Goal: Use online tool/utility: Utilize a website feature to perform a specific function

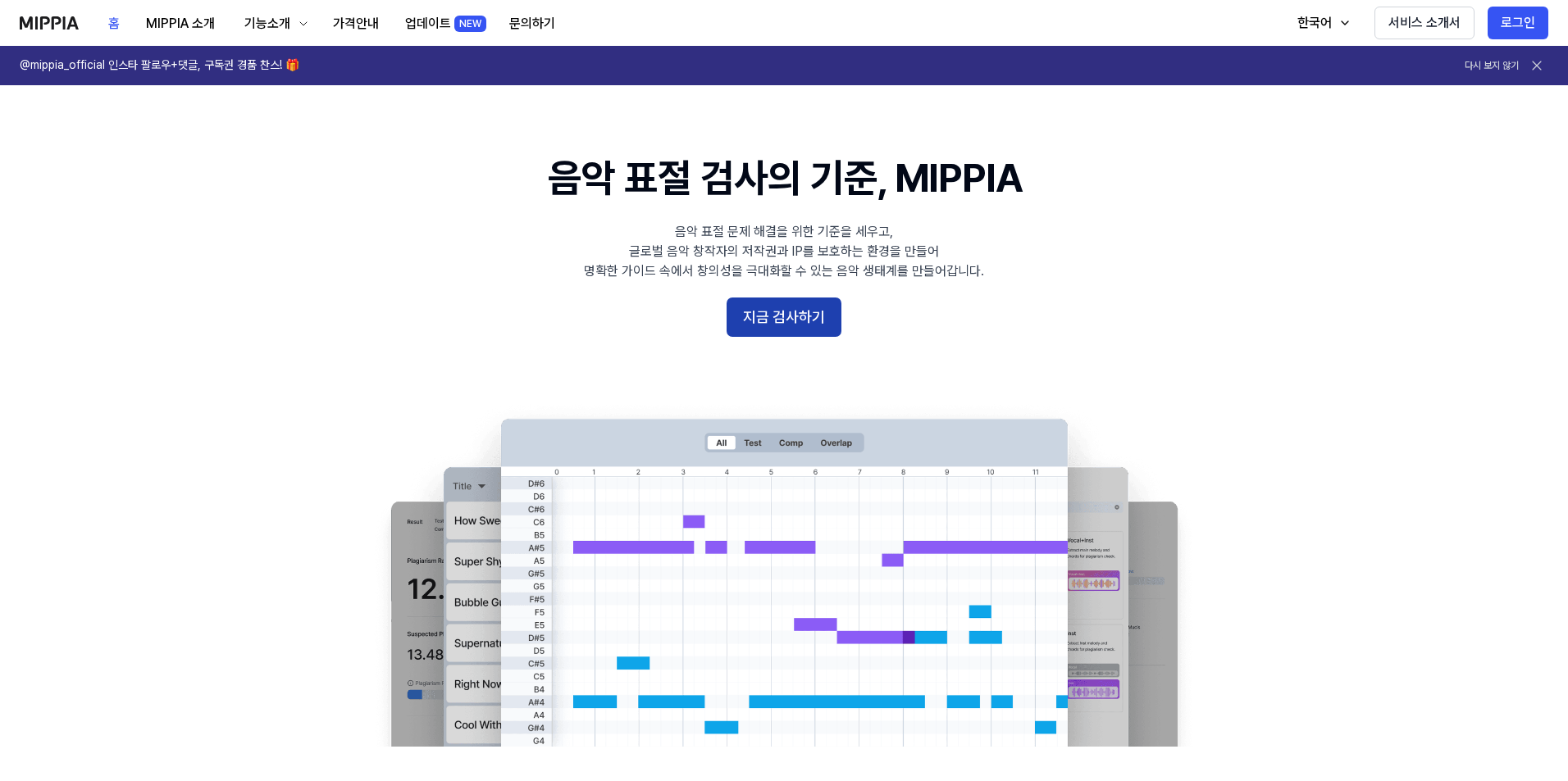
click at [794, 317] on button "지금 검사하기" at bounding box center [783, 318] width 114 height 40
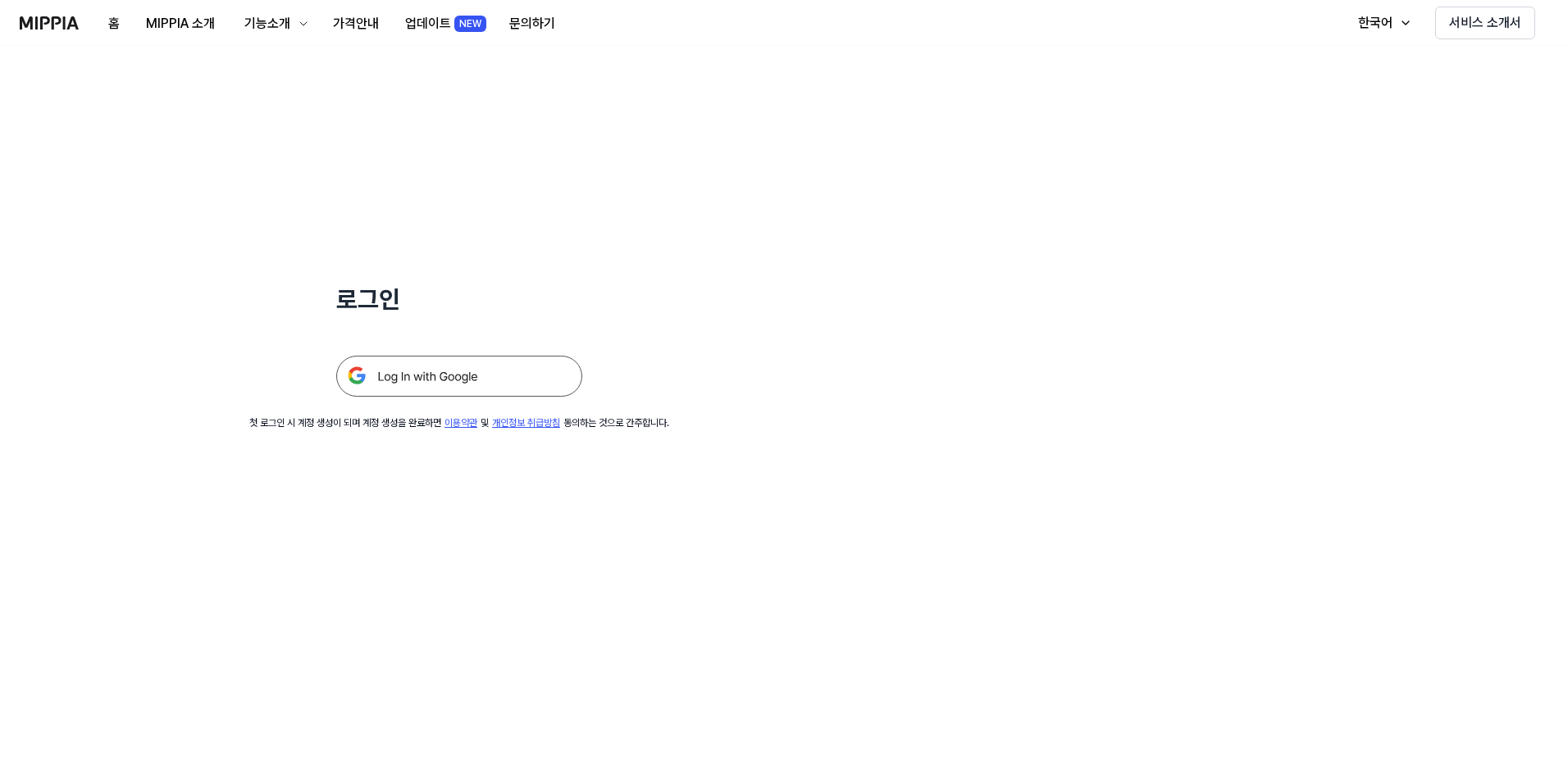
click at [477, 370] on img at bounding box center [459, 375] width 246 height 41
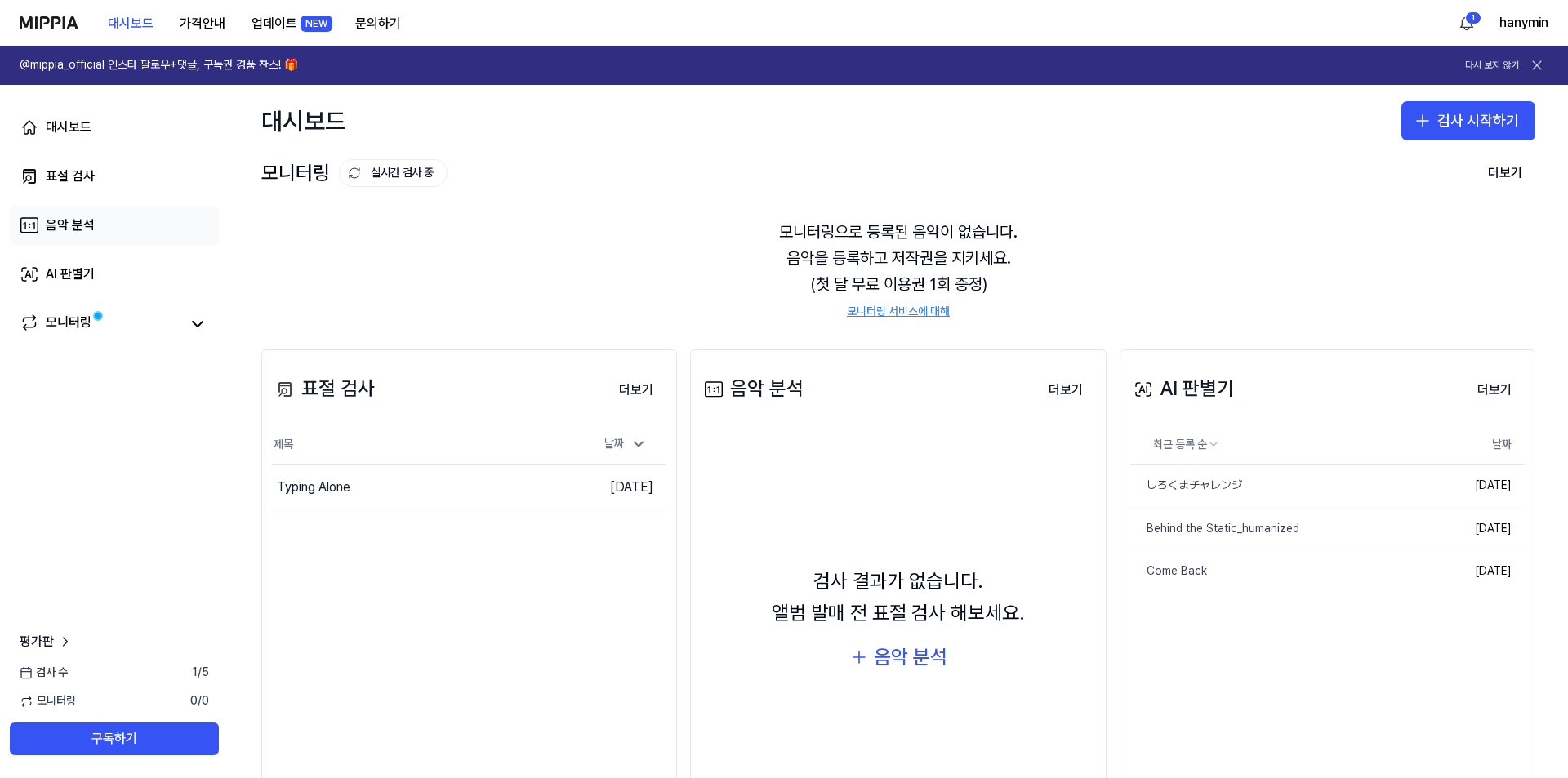
click at [87, 233] on div "음악 분석" at bounding box center [71, 225] width 49 height 20
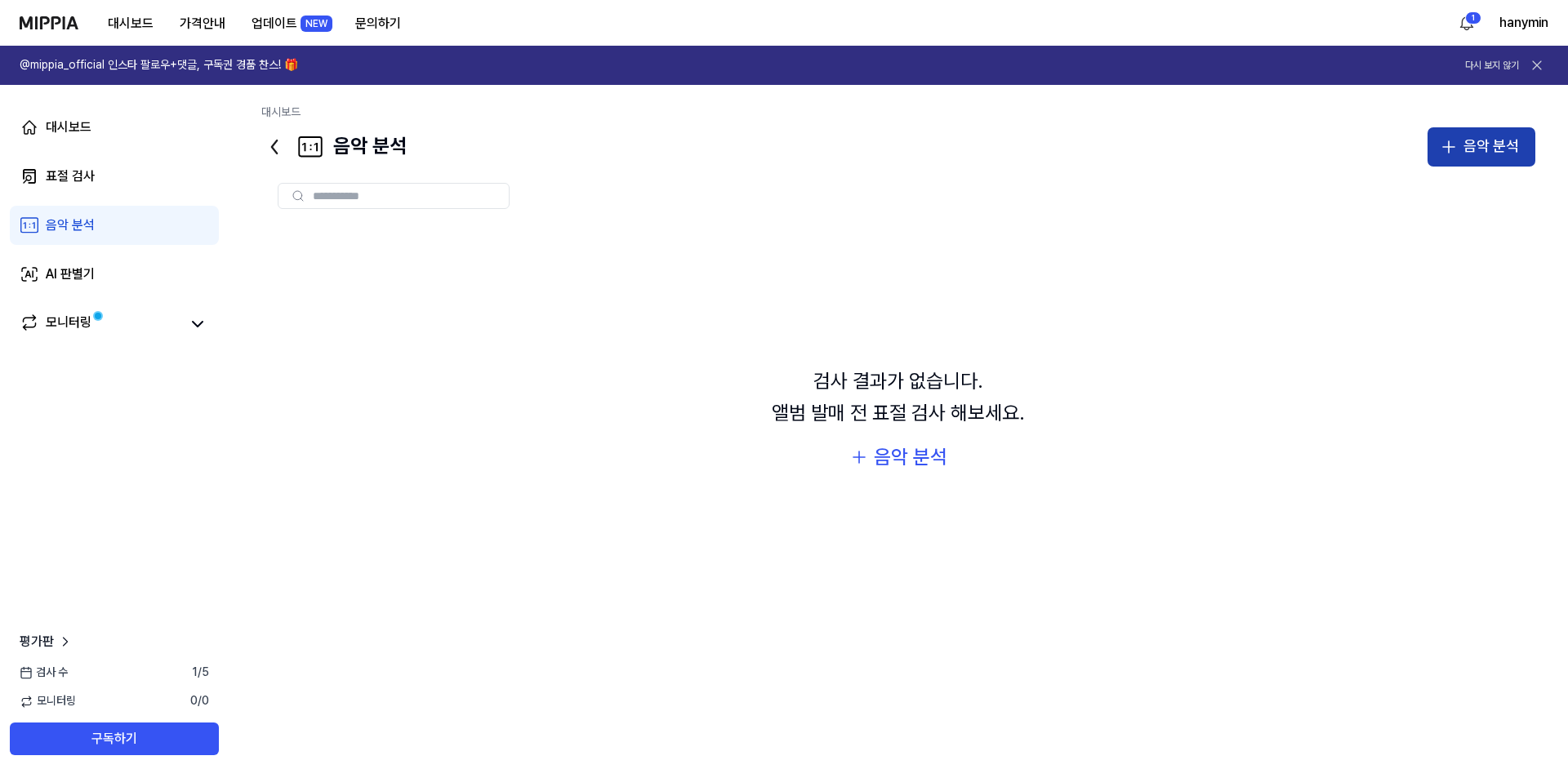
click at [1465, 156] on div "음악 분석" at bounding box center [1491, 146] width 56 height 24
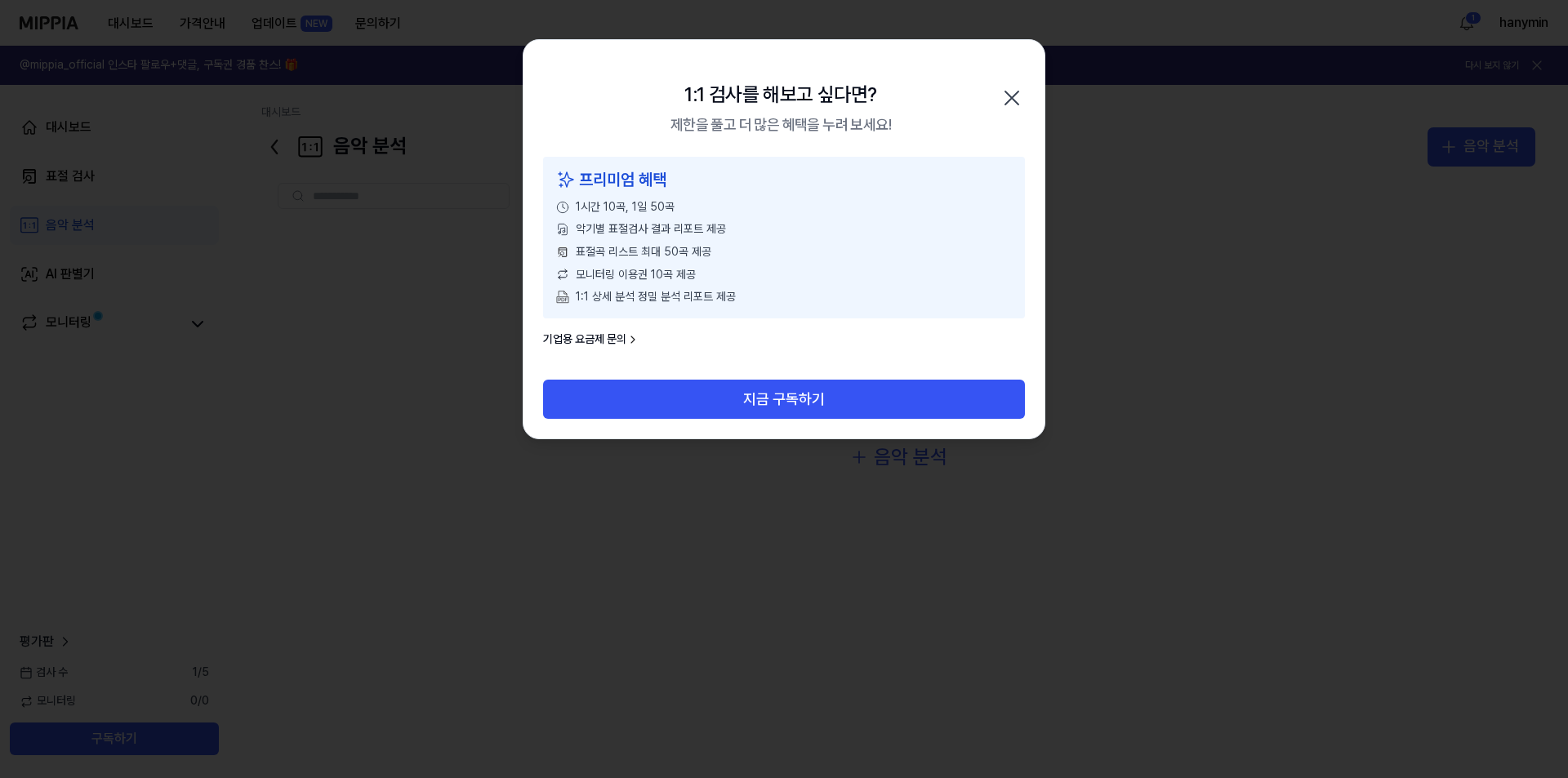
click at [1015, 89] on icon "button" at bounding box center [1011, 98] width 26 height 26
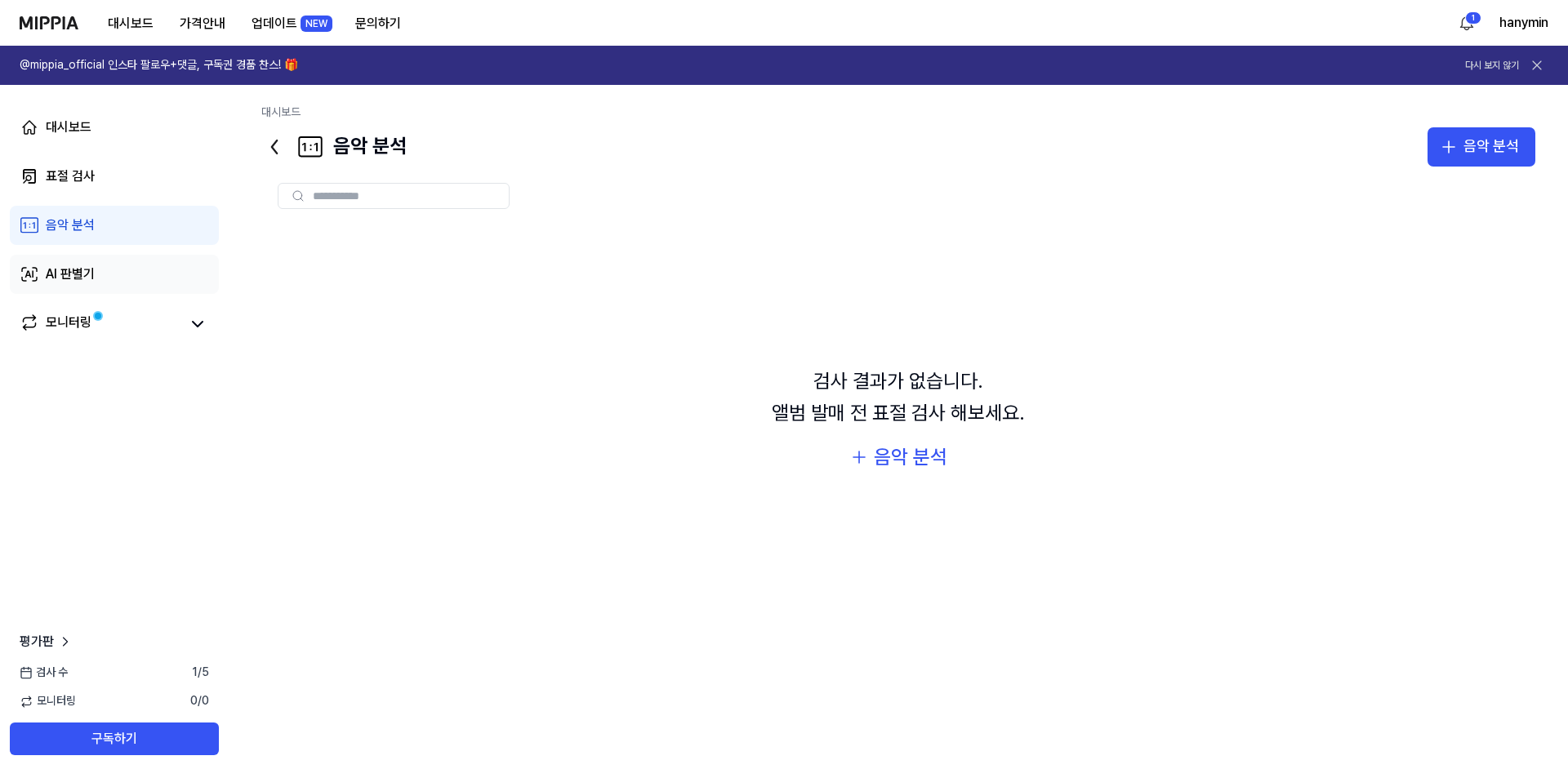
click at [75, 268] on div "AI 판별기" at bounding box center [71, 274] width 49 height 20
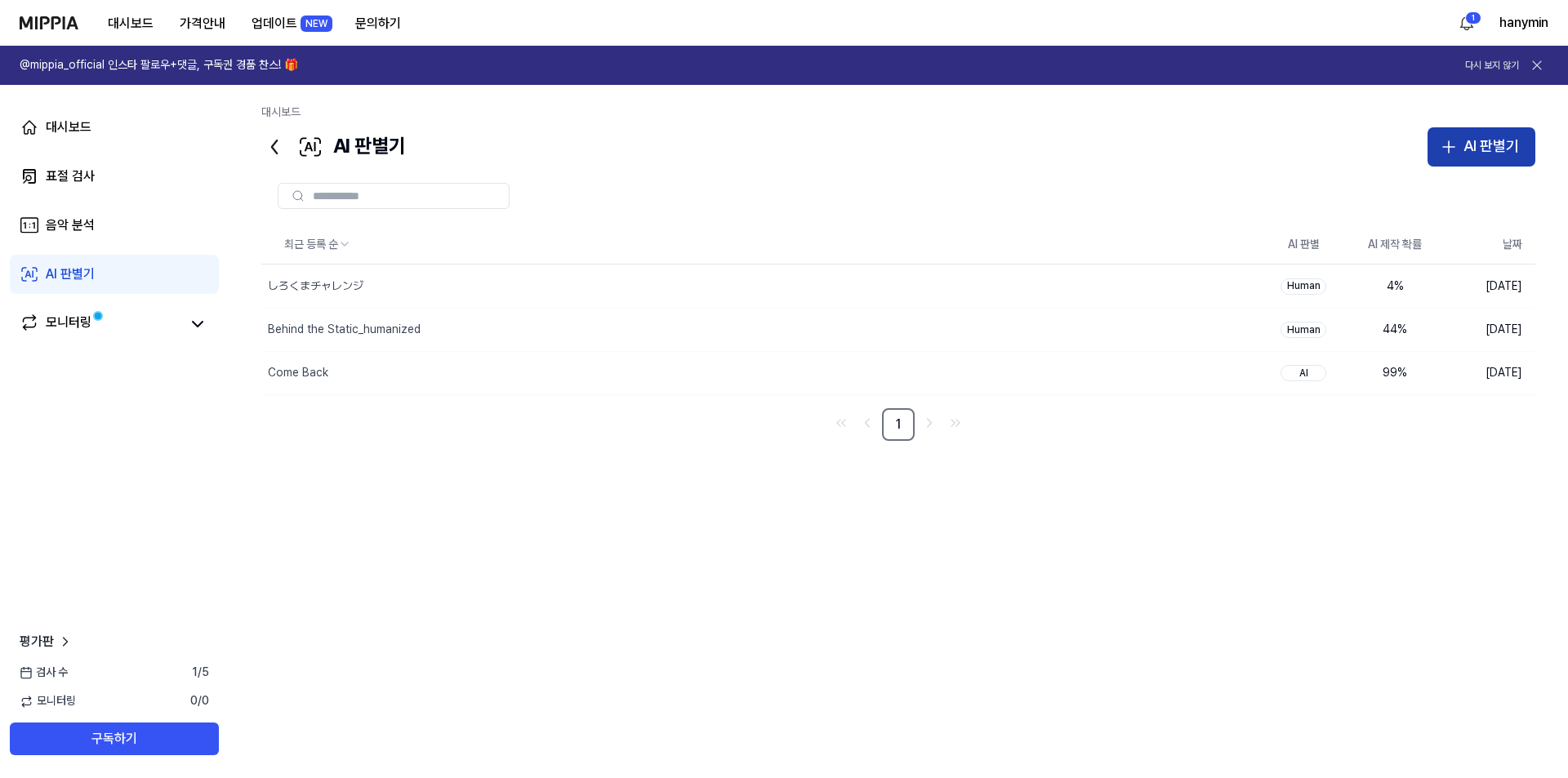
click at [1440, 156] on button "AI 판별기" at bounding box center [1481, 147] width 107 height 40
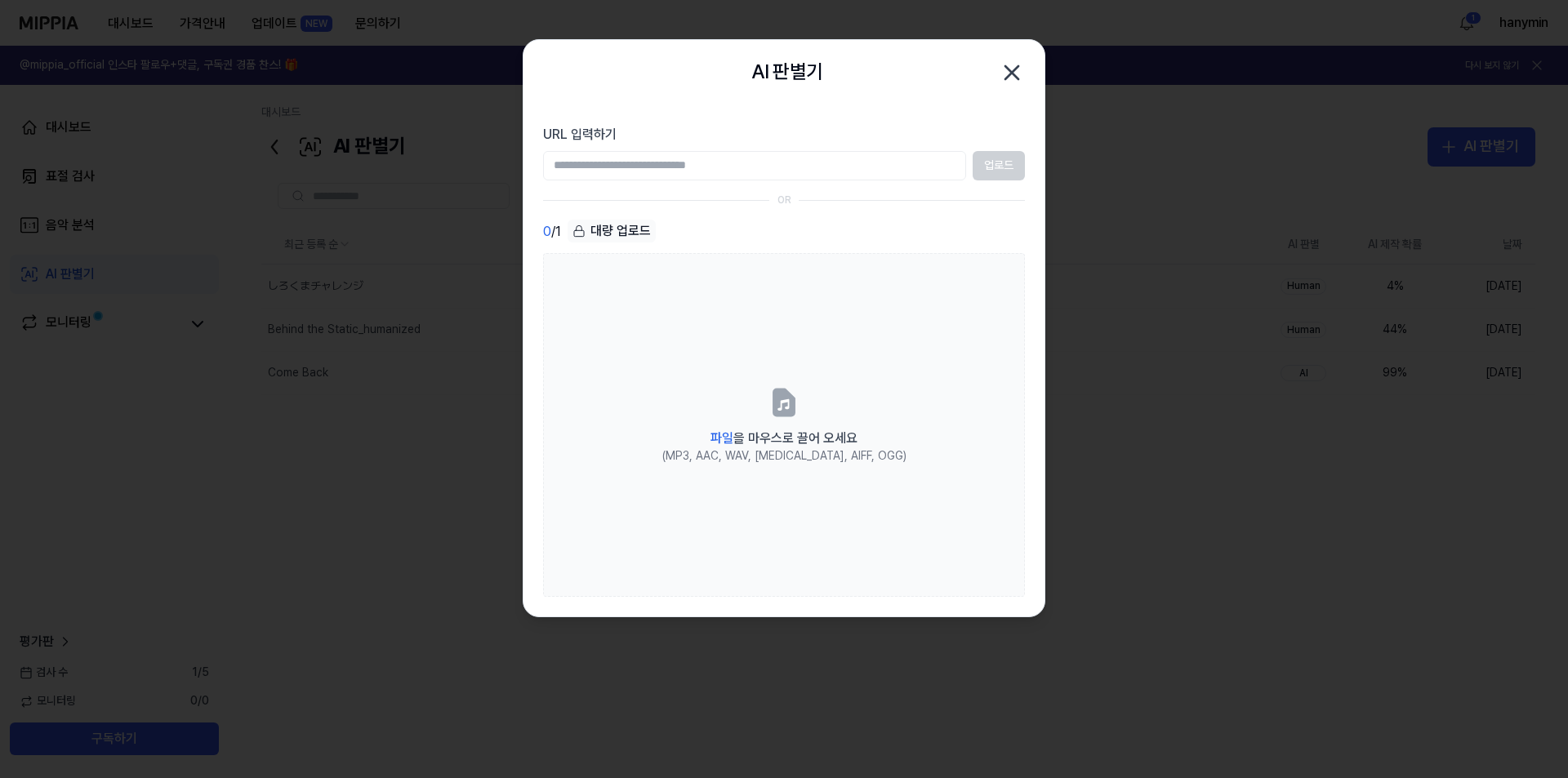
click at [1011, 167] on div "업로드" at bounding box center [784, 165] width 482 height 29
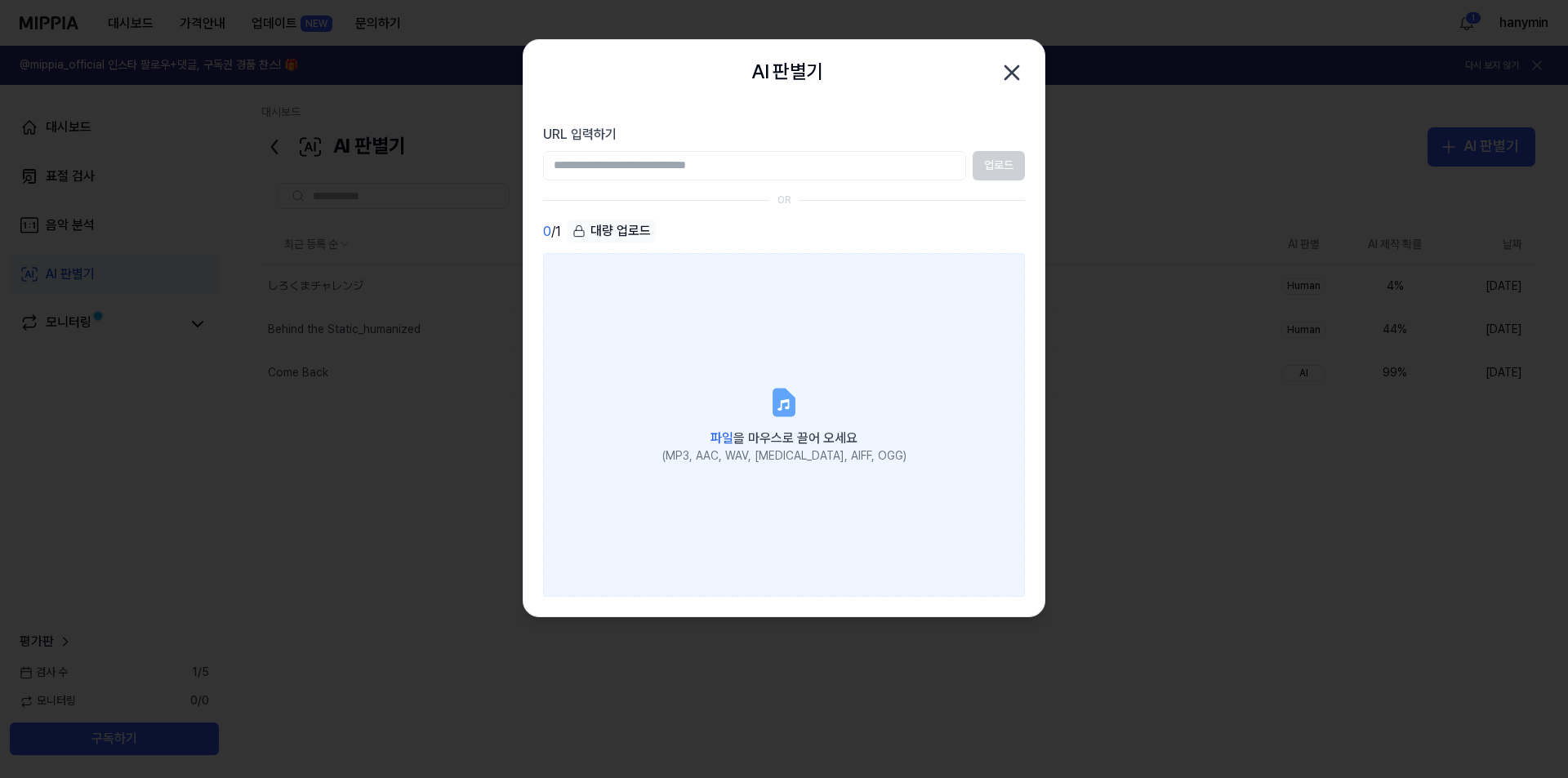
click at [825, 390] on label "파일 을 마우스로 끌어 오세요 (MP3, AAC, WAV, [MEDICAL_DATA], AIFF, OGG)" at bounding box center [784, 425] width 482 height 343
click at [0, 0] on input "파일 을 마우스로 끌어 오세요 (MP3, AAC, WAV, [MEDICAL_DATA], AIFF, OGG)" at bounding box center [0, 0] width 0 height 0
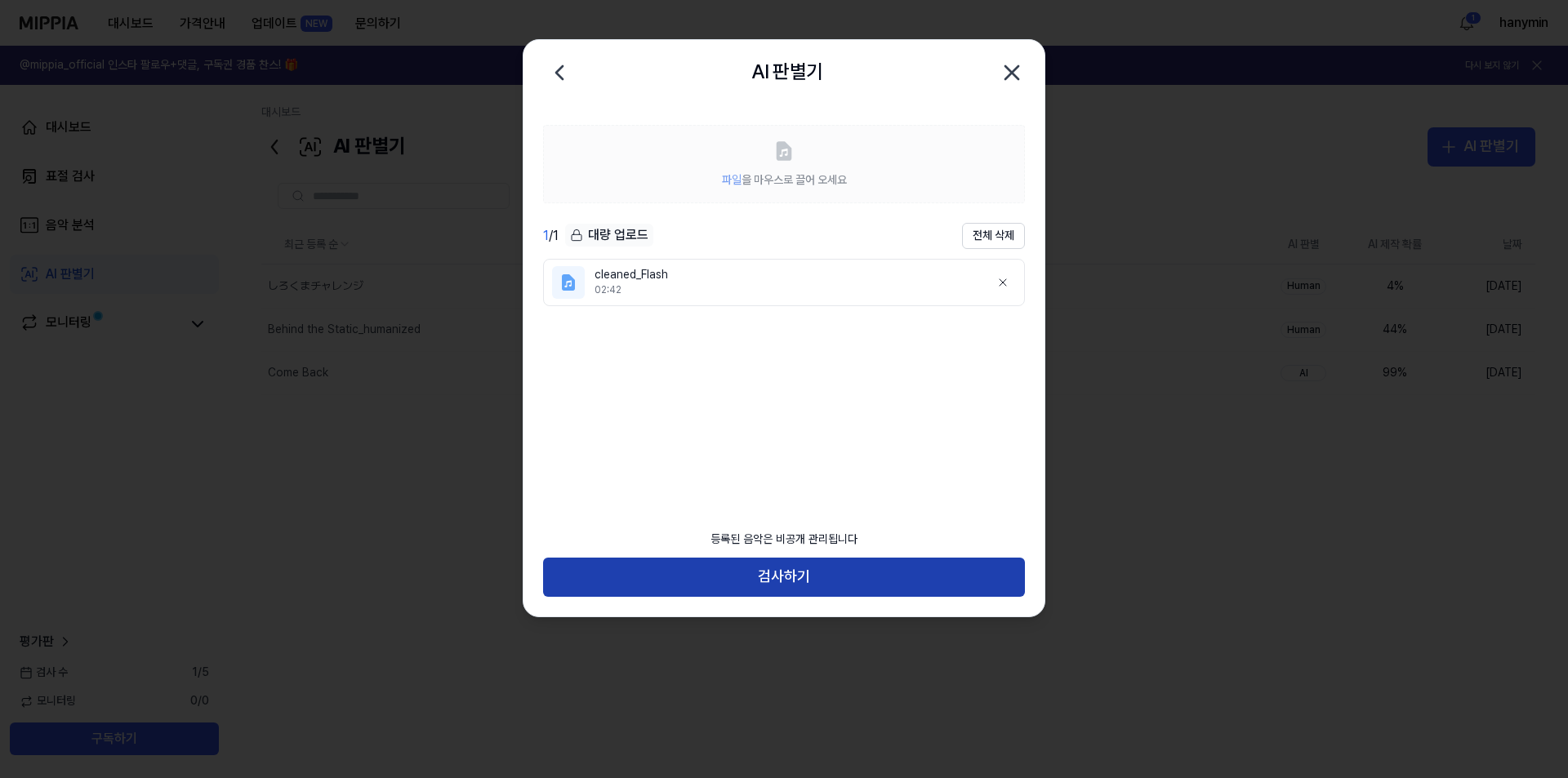
click at [817, 581] on button "검사하기" at bounding box center [784, 577] width 482 height 40
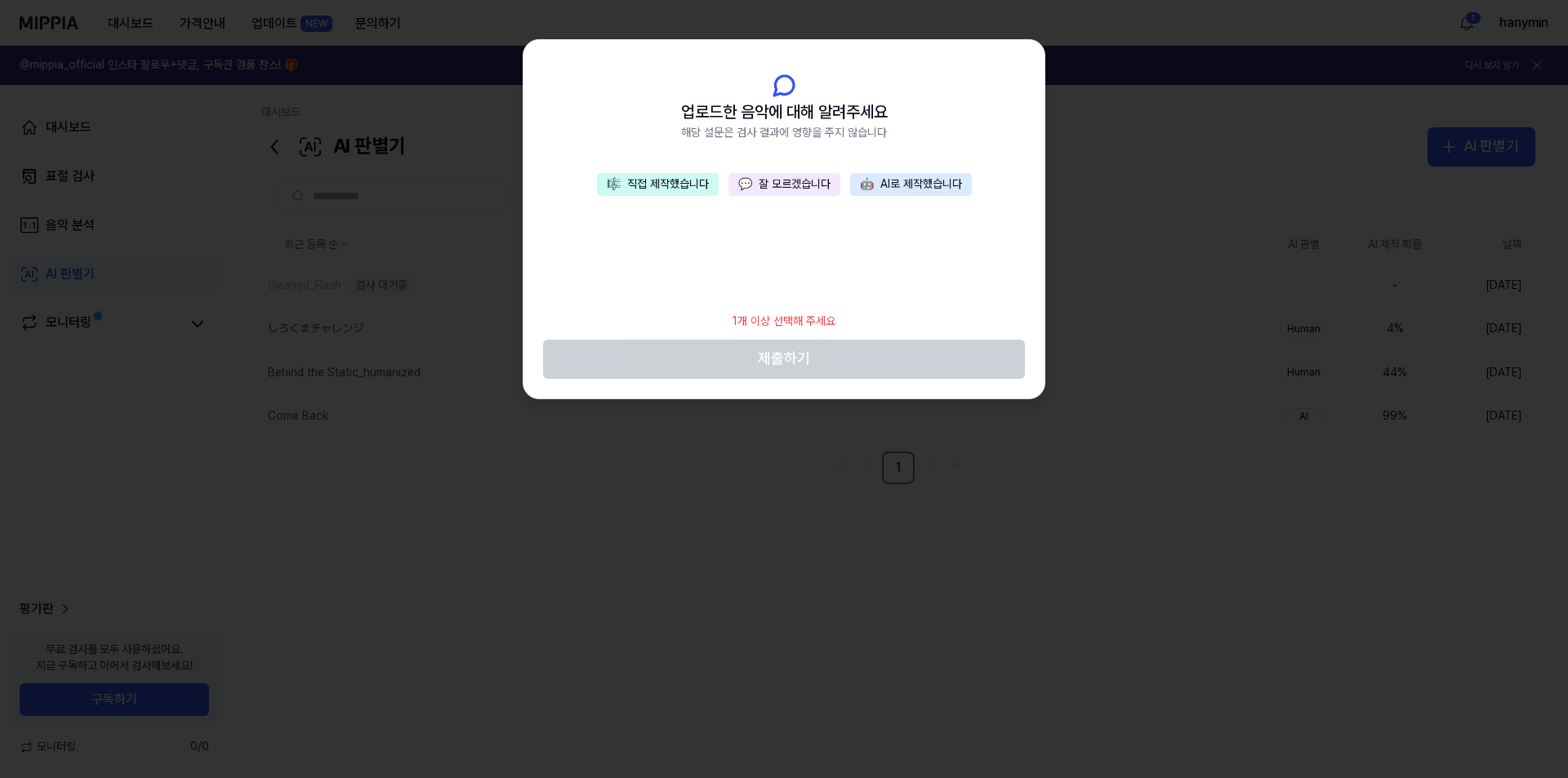
click at [656, 189] on button "🎼 직접 제작했습니다" at bounding box center [657, 185] width 121 height 23
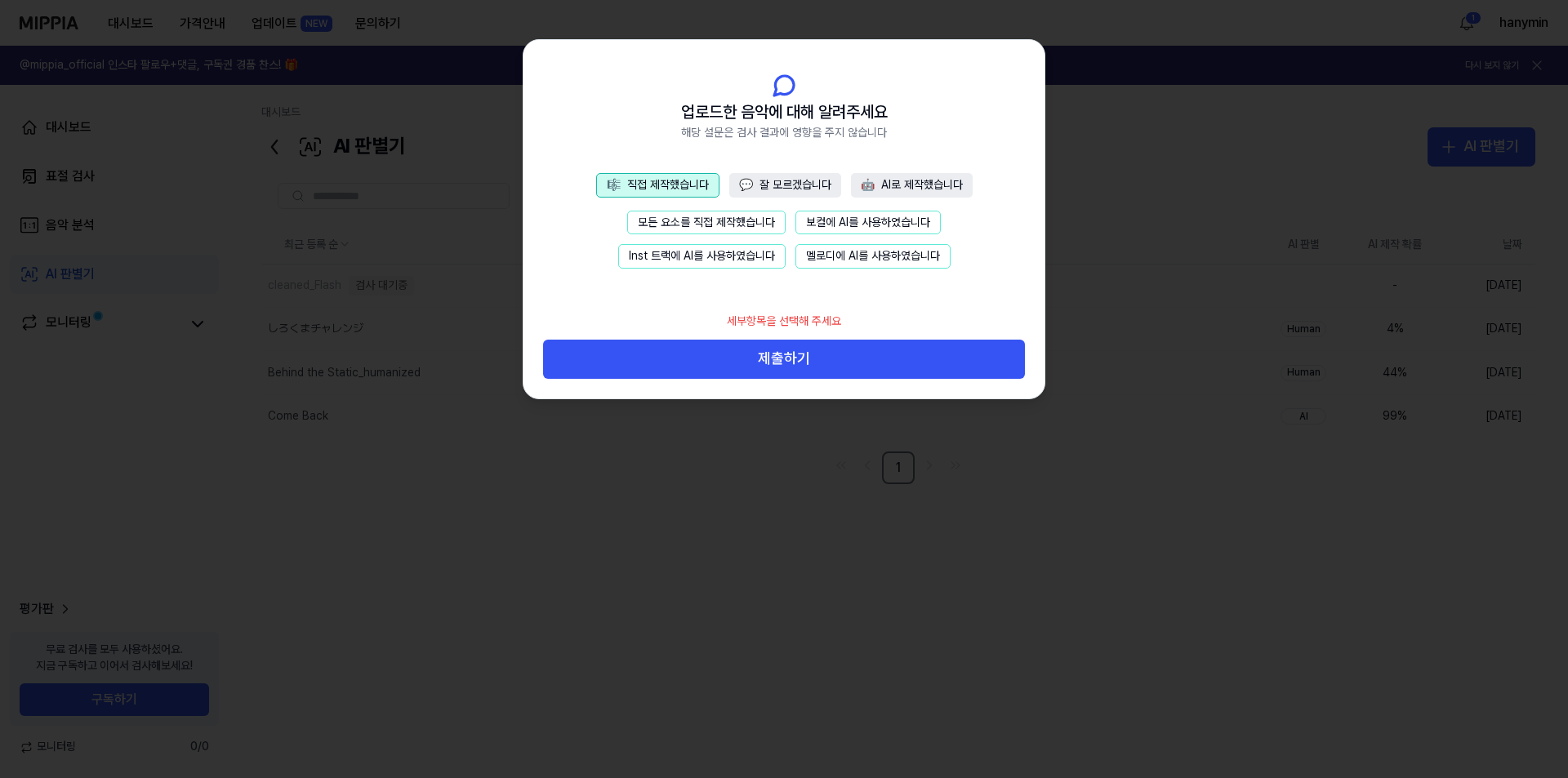
click at [703, 222] on button "모든 요소를 직접 제작했습니다" at bounding box center [706, 223] width 158 height 24
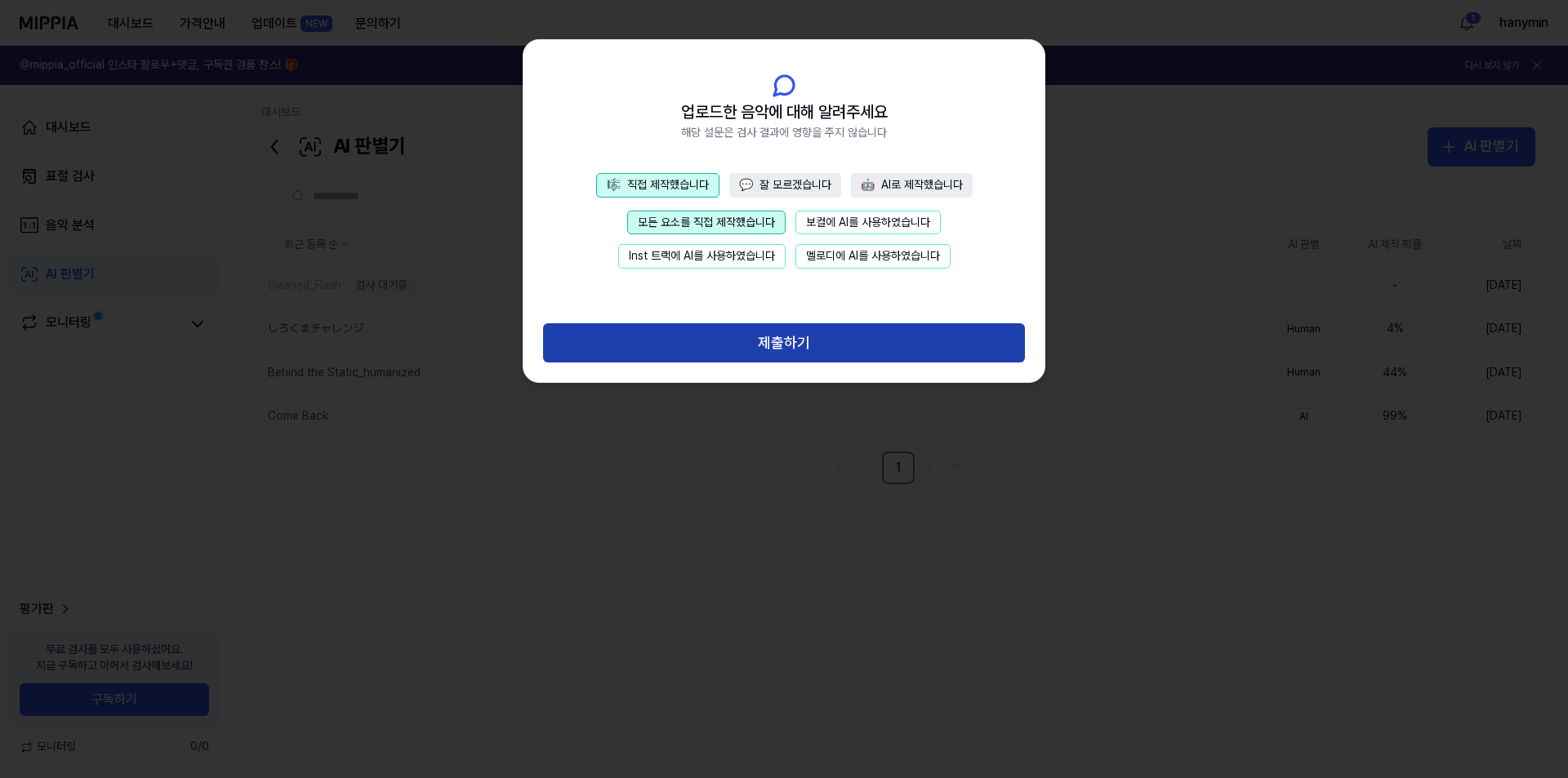
click at [760, 347] on button "제출하기" at bounding box center [784, 343] width 482 height 40
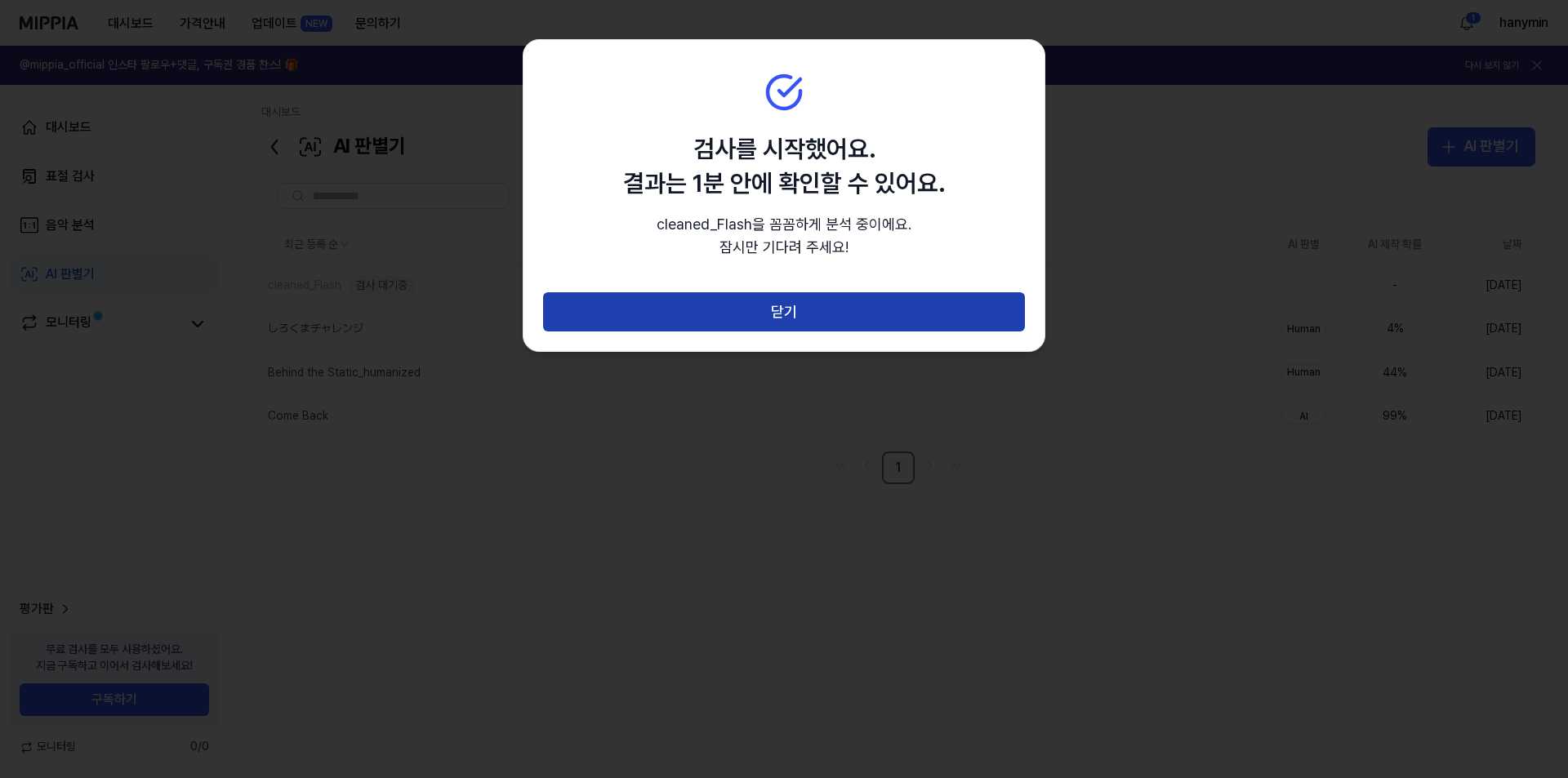
click at [769, 324] on button "닫기" at bounding box center [784, 312] width 482 height 40
